Goal: Task Accomplishment & Management: Manage account settings

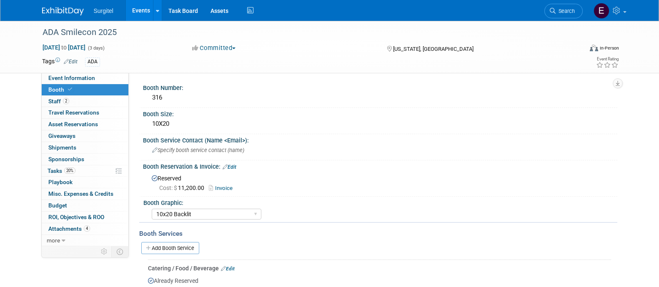
select select "10x20 Backlit"
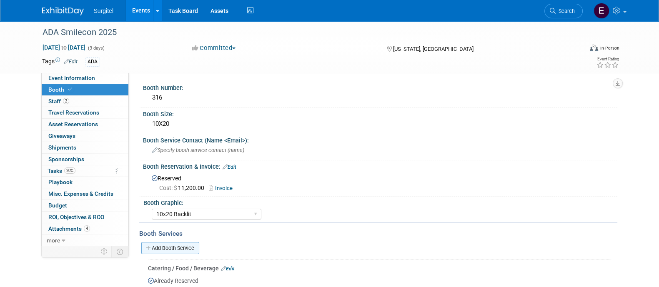
click at [196, 245] on link "Add Booth Service" at bounding box center [170, 248] width 58 height 12
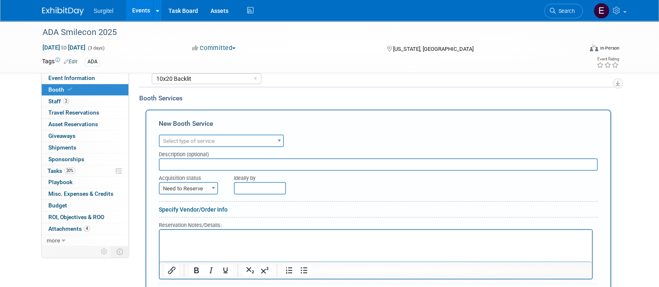
scroll to position [137, 0]
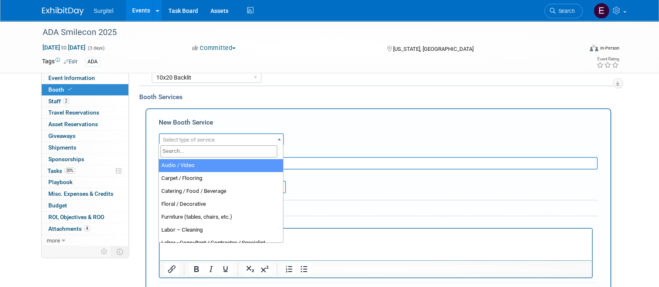
click at [188, 137] on span "Select type of service" at bounding box center [189, 140] width 52 height 6
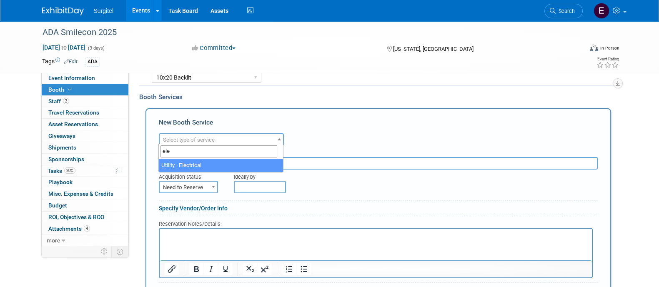
type input "ele"
select select "8"
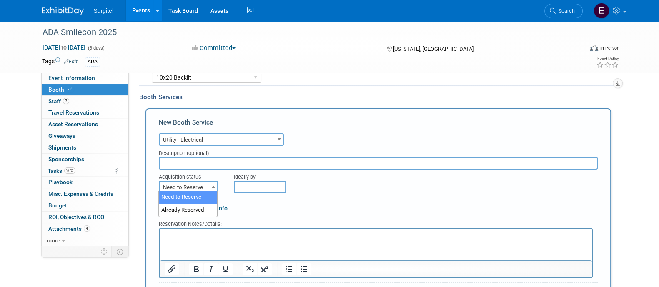
click at [203, 182] on span "Need to Reserve" at bounding box center [189, 188] width 58 height 12
select select "2"
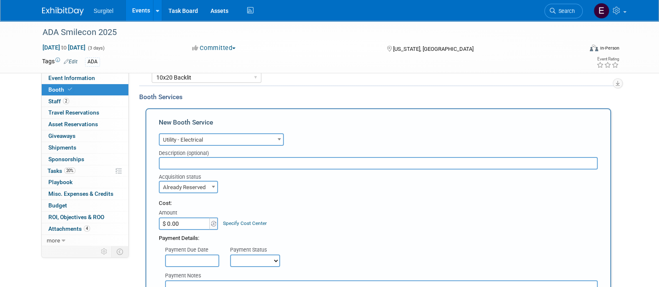
click at [194, 222] on input "$ 0.00" at bounding box center [185, 224] width 52 height 13
type input "$ 129.13"
click at [304, 208] on div "Cost: Amount $ 129.13 Specify Cost Center Cost Center -- Not Specified --" at bounding box center [378, 215] width 439 height 30
click at [248, 257] on select "Not Paid Yet Partially Paid Paid in Full" at bounding box center [255, 261] width 50 height 13
select select "1"
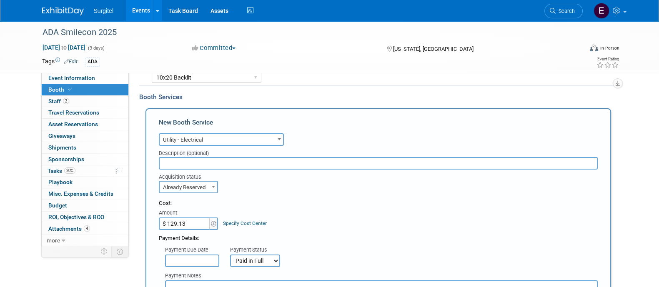
click at [230, 255] on select "Not Paid Yet Partially Paid Paid in Full" at bounding box center [255, 261] width 50 height 13
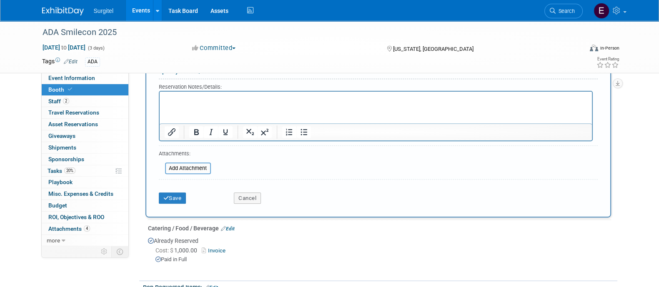
scroll to position [413, 0]
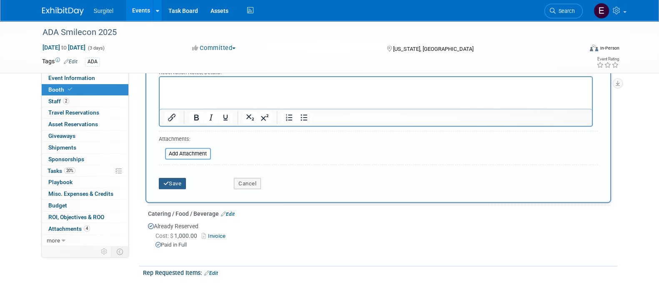
click at [162, 183] on button "Save" at bounding box center [173, 184] width 28 height 12
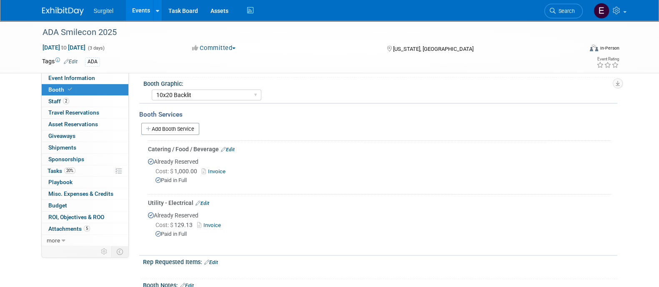
scroll to position [120, 0]
